Goal: Navigation & Orientation: Find specific page/section

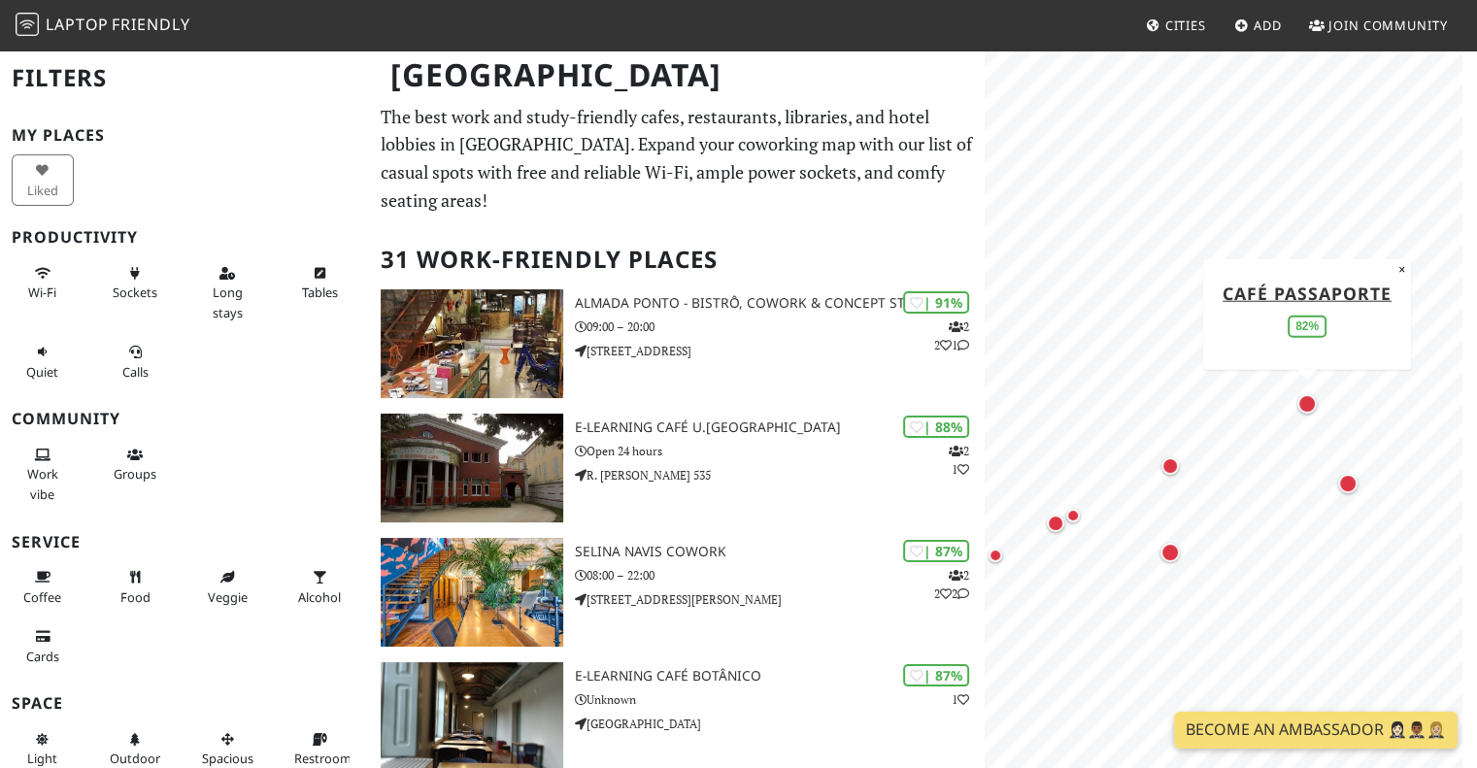
click at [1305, 408] on div "Map marker" at bounding box center [1306, 403] width 19 height 19
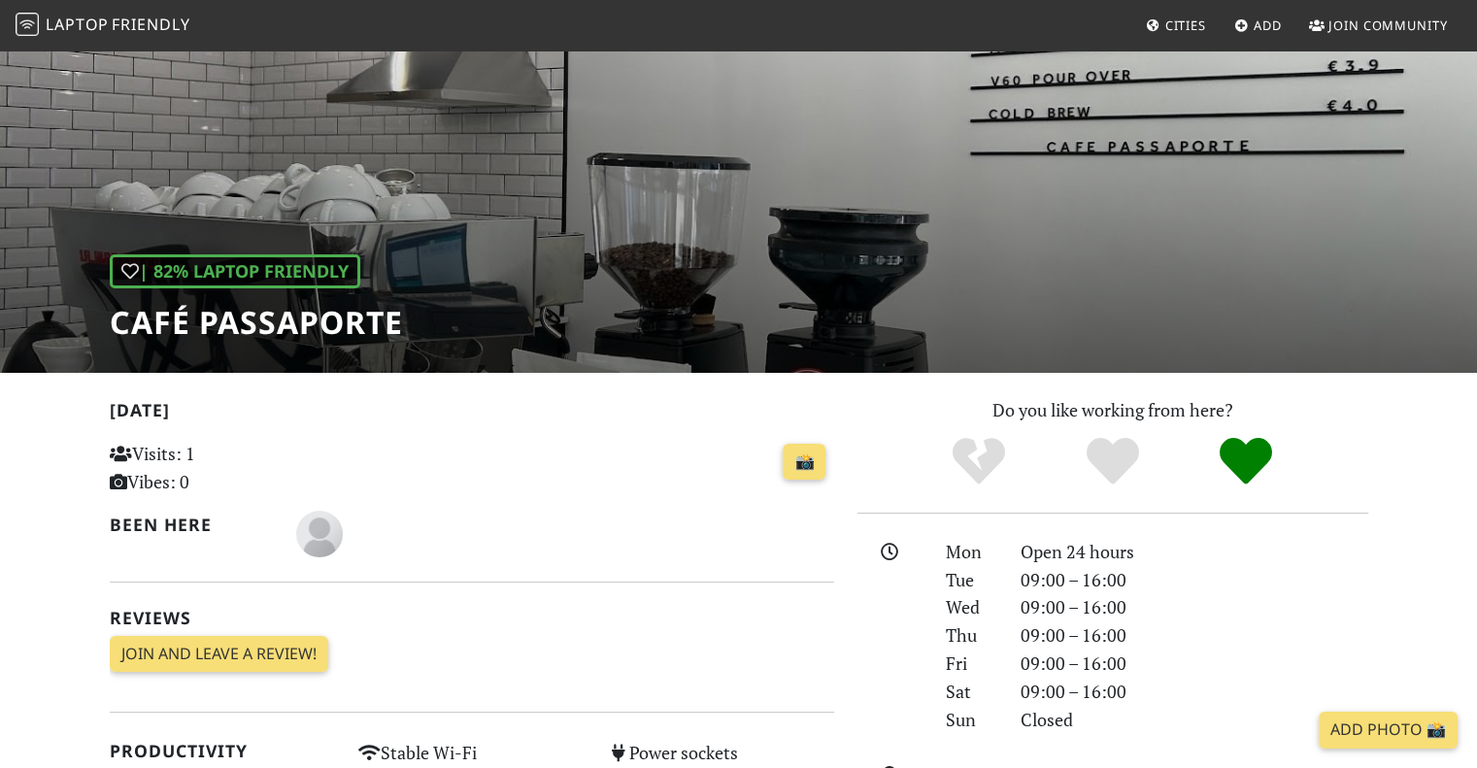
scroll to position [194, 0]
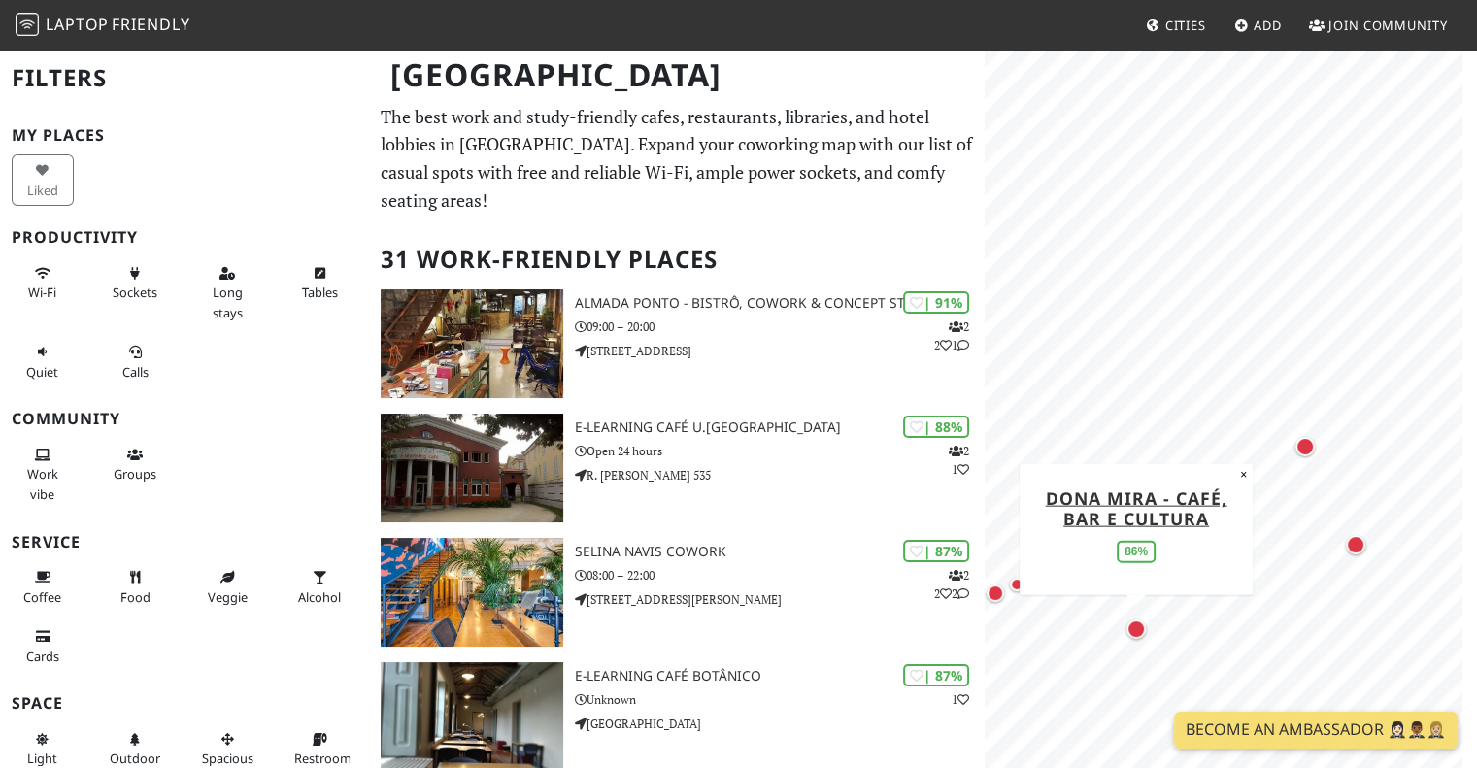
click at [1135, 629] on div "Map marker" at bounding box center [1135, 629] width 19 height 19
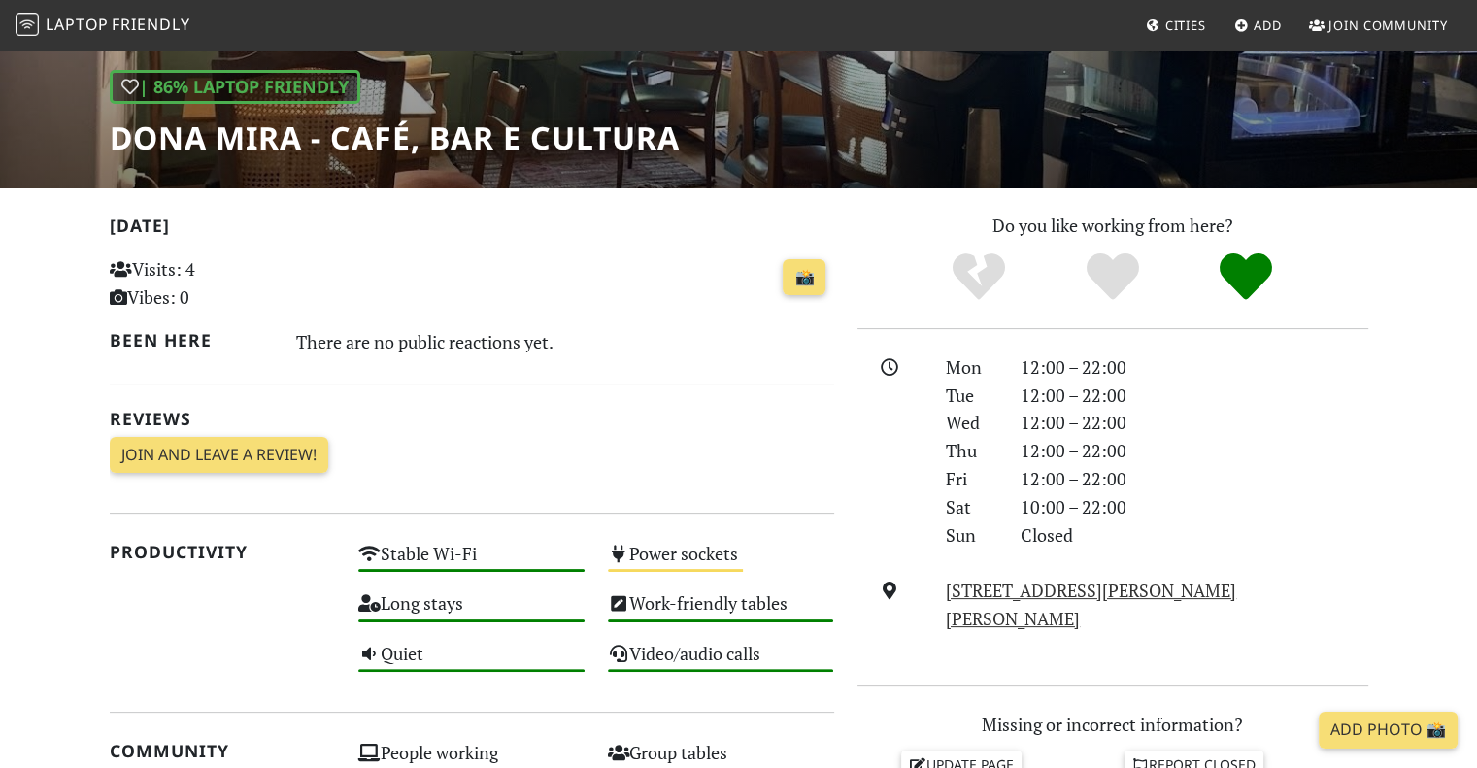
scroll to position [194, 0]
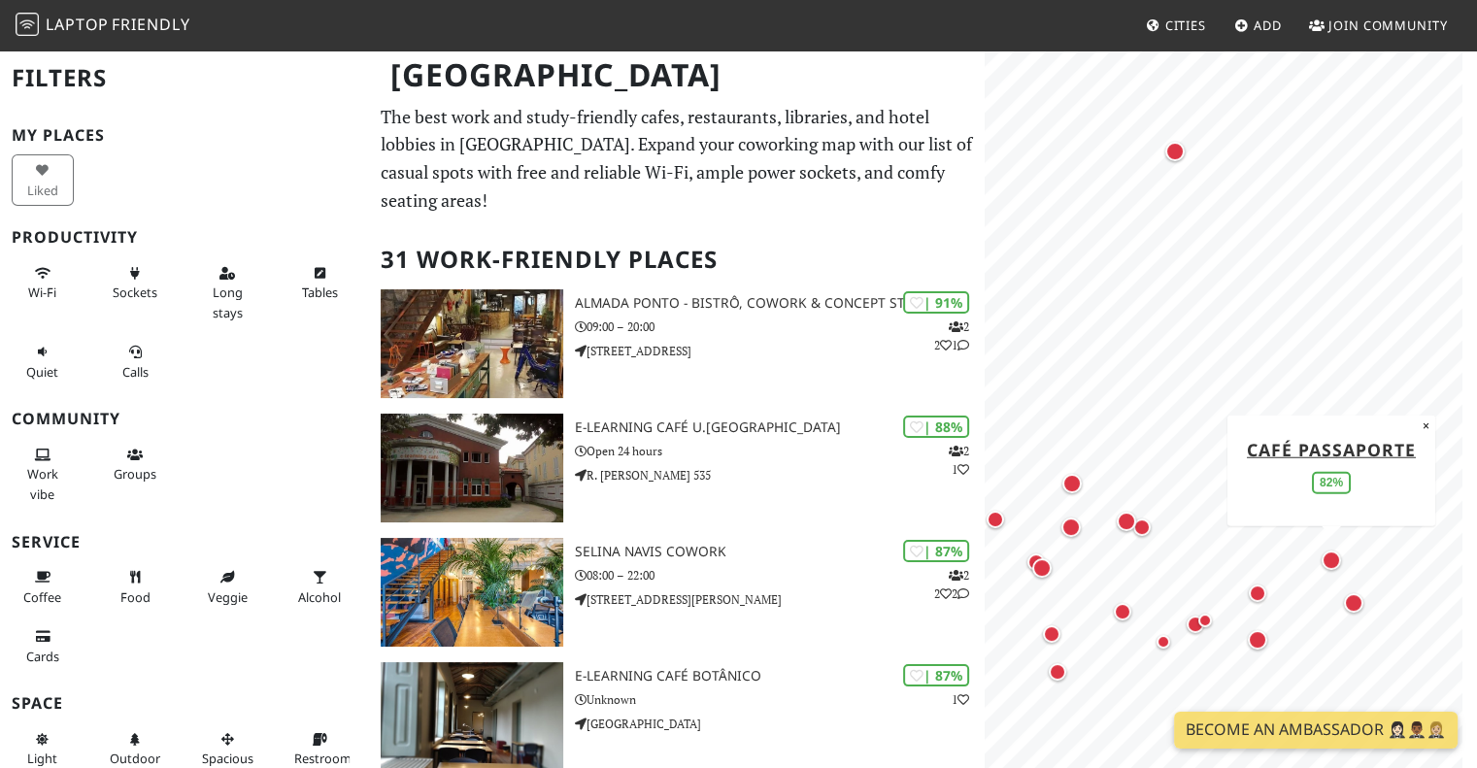
click at [1336, 558] on div "Map marker" at bounding box center [1331, 560] width 19 height 19
